Goal: Task Accomplishment & Management: Use online tool/utility

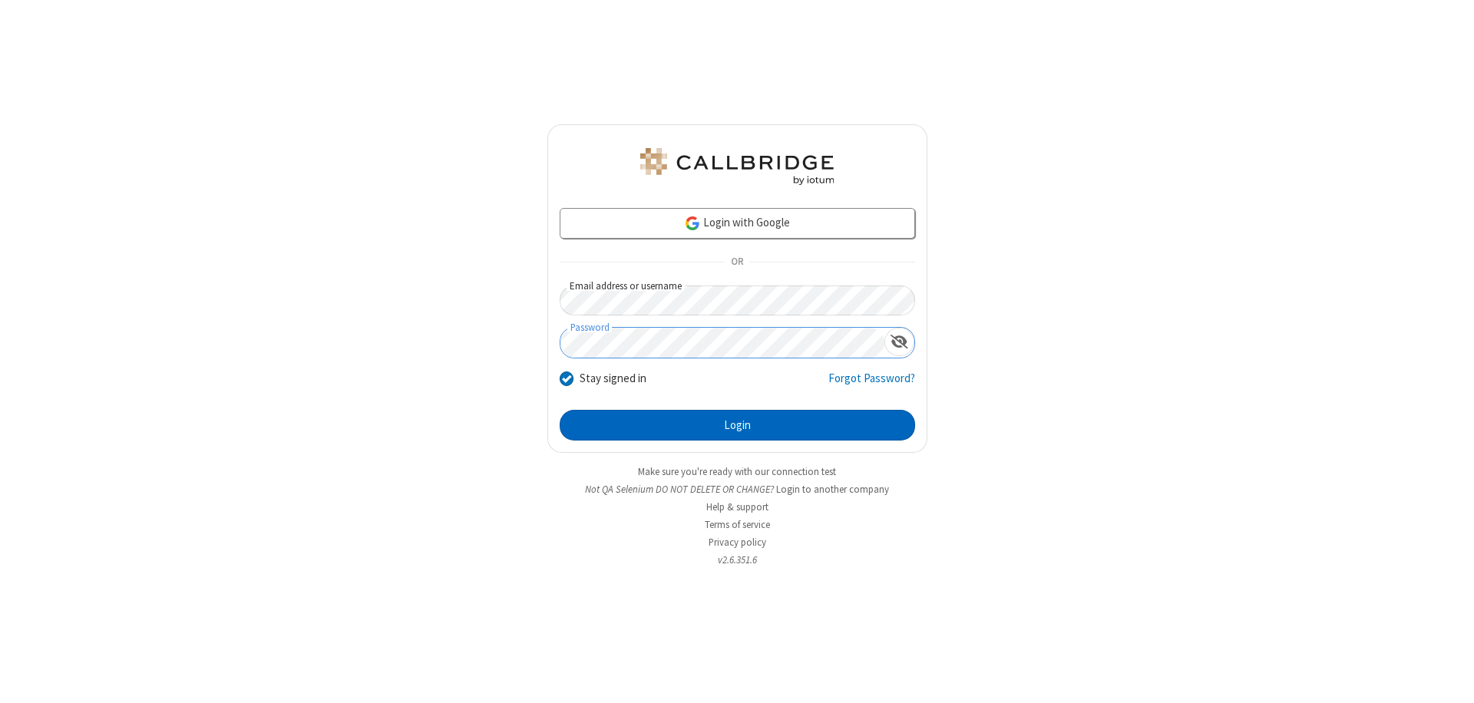
click at [737, 425] on button "Login" at bounding box center [737, 425] width 355 height 31
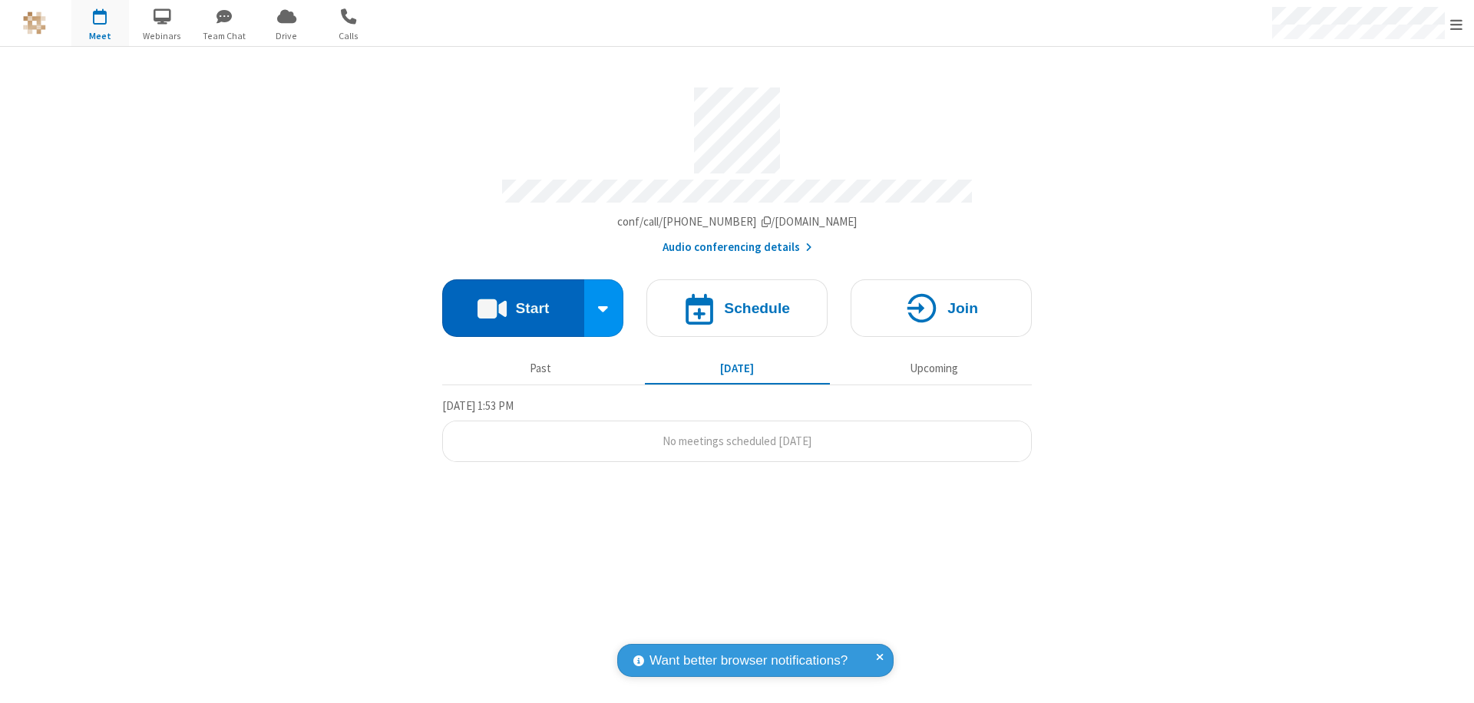
click at [513, 301] on button "Start" at bounding box center [513, 308] width 142 height 58
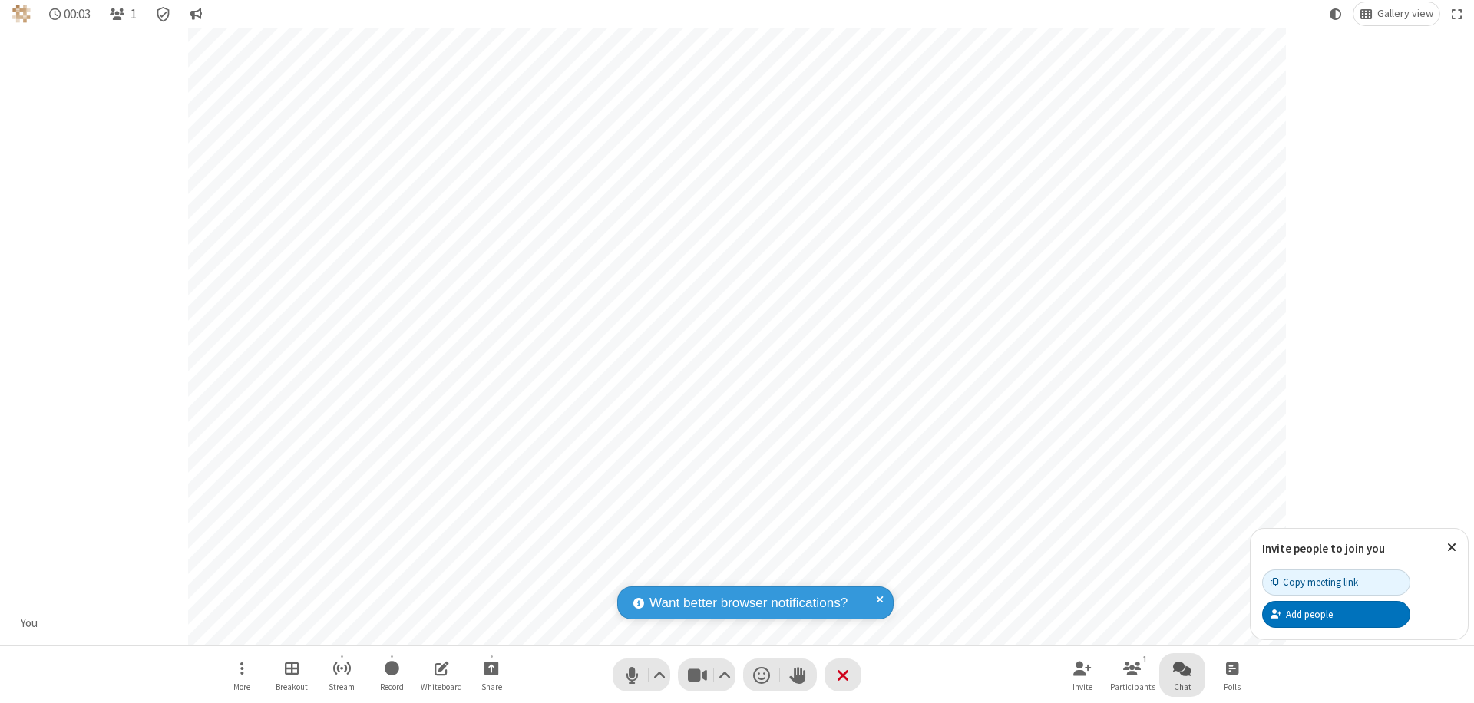
click at [1182, 668] on span "Open chat" at bounding box center [1182, 668] width 18 height 19
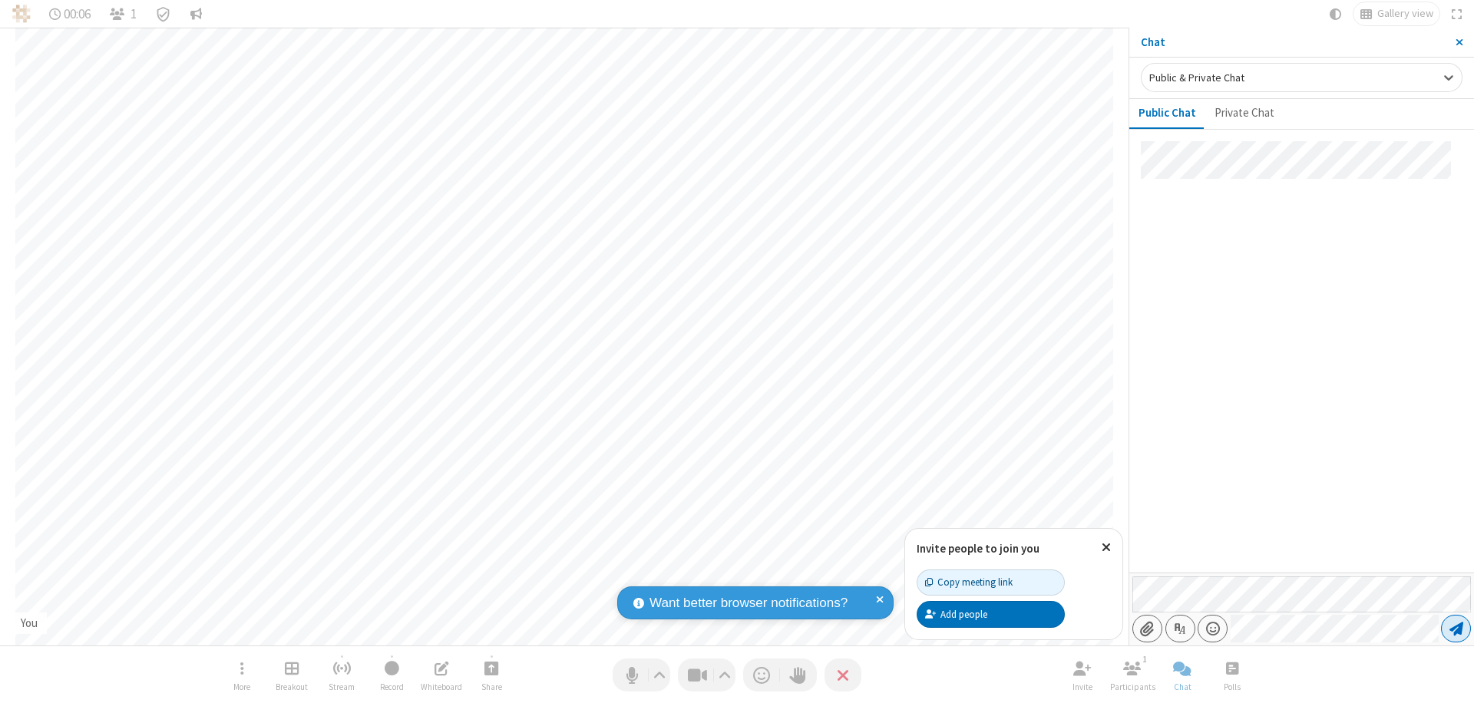
click at [1455, 629] on span "Send message" at bounding box center [1456, 628] width 14 height 15
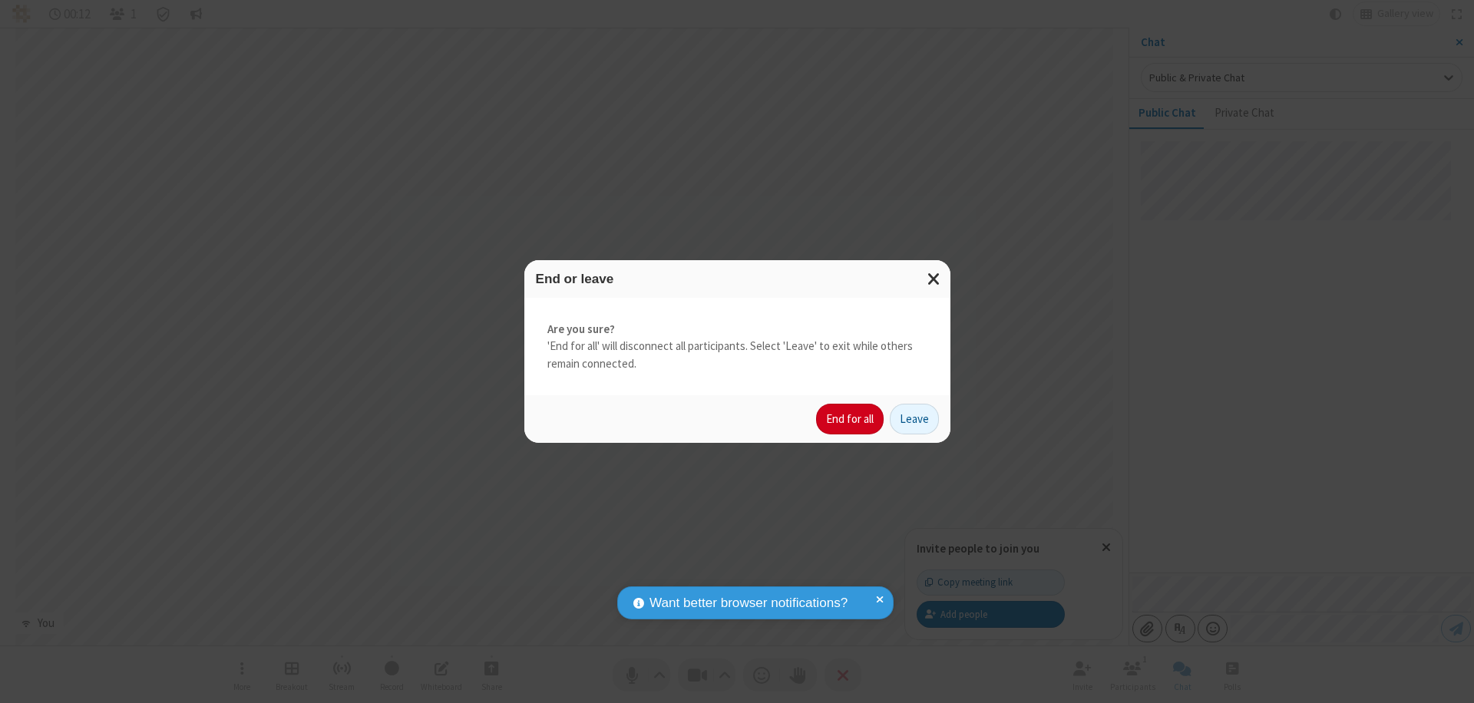
click at [851, 419] on button "End for all" at bounding box center [850, 419] width 68 height 31
